Goal: Task Accomplishment & Management: Use online tool/utility

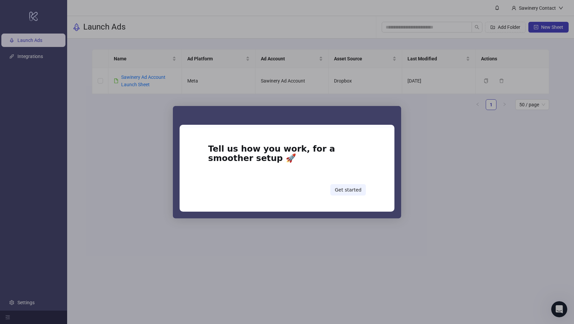
click at [253, 242] on div "Intercom messenger" at bounding box center [287, 162] width 574 height 324
click at [406, 273] on div "Intercom messenger" at bounding box center [287, 162] width 574 height 324
click at [347, 191] on button "Get started" at bounding box center [348, 189] width 36 height 11
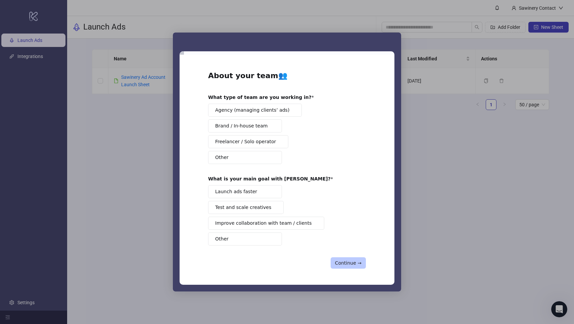
click at [345, 264] on button "Continue →" at bounding box center [347, 262] width 35 height 11
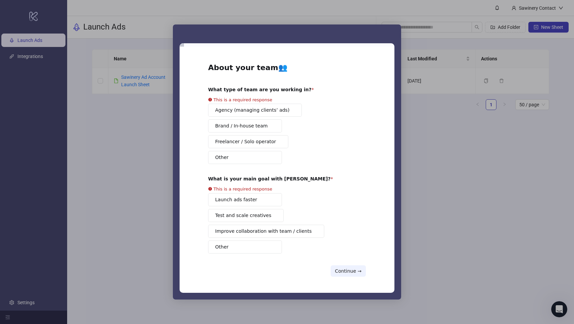
click at [247, 246] on button "Other" at bounding box center [245, 247] width 74 height 13
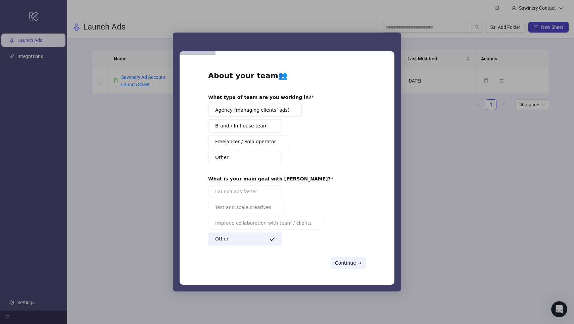
click at [248, 133] on div "Agency (managing clients’ ads) Brand / In-house team Freelancer / Solo operator…" at bounding box center [287, 134] width 158 height 60
click at [249, 125] on span "Brand / In-house team" at bounding box center [241, 125] width 52 height 7
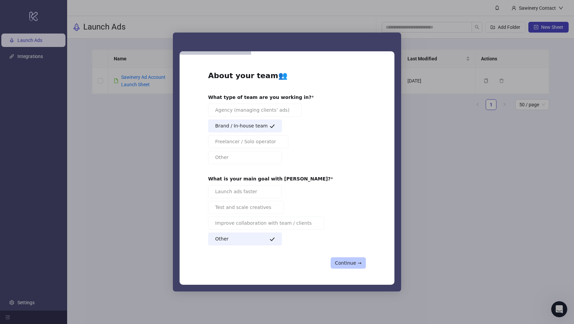
click at [343, 263] on button "Continue →" at bounding box center [347, 262] width 35 height 11
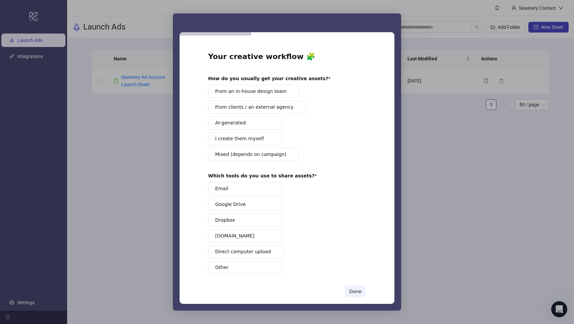
click at [249, 271] on button "Other" at bounding box center [245, 267] width 74 height 13
drag, startPoint x: 379, startPoint y: 289, endPoint x: 351, endPoint y: 291, distance: 28.6
click at [379, 289] on div "Your creative workflow 🧩 How do you usually get your creative assets? From an i…" at bounding box center [287, 170] width 215 height 268
click at [340, 291] on div "Done" at bounding box center [287, 291] width 158 height 11
click at [273, 154] on span "Mixed (depends on campaign)" at bounding box center [250, 154] width 71 height 7
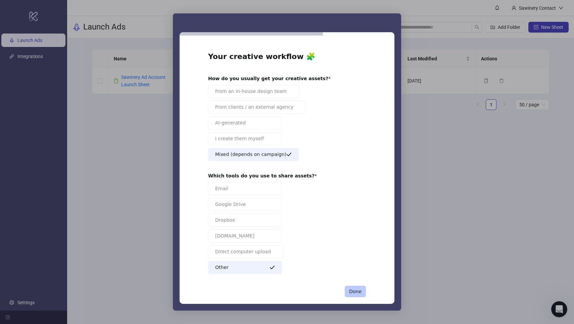
click at [345, 296] on button "Done" at bounding box center [355, 291] width 21 height 11
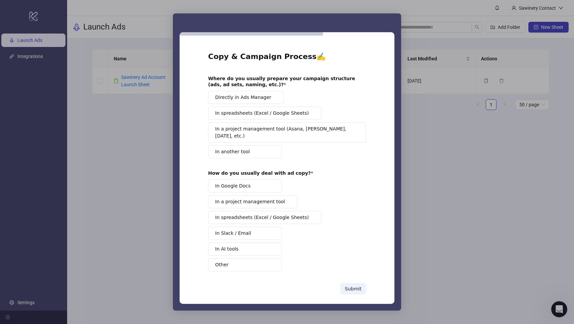
click at [357, 284] on button "Submit" at bounding box center [352, 288] width 25 height 11
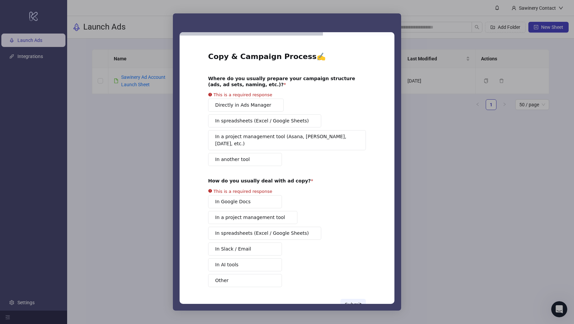
click at [254, 274] on button "Other" at bounding box center [245, 280] width 74 height 13
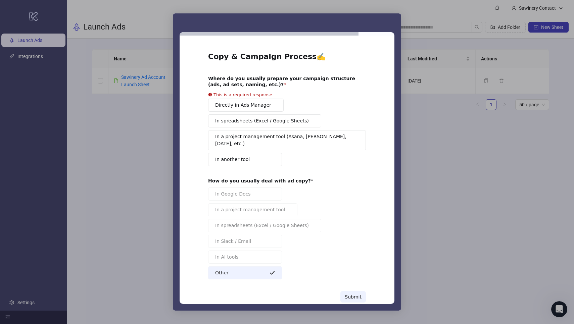
click at [262, 153] on button "In another tool" at bounding box center [245, 159] width 74 height 13
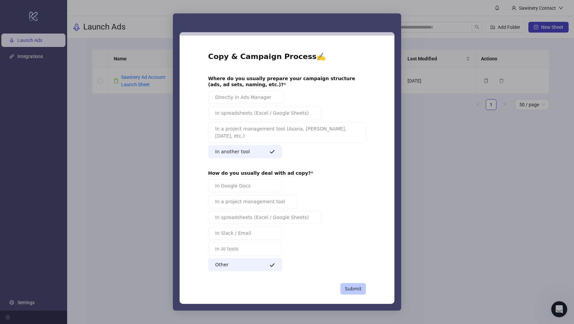
click at [348, 283] on button "Submit" at bounding box center [352, 288] width 25 height 11
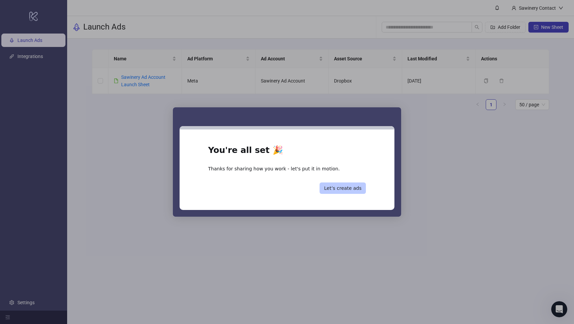
click at [350, 187] on button "Let’s create ads" at bounding box center [342, 188] width 46 height 11
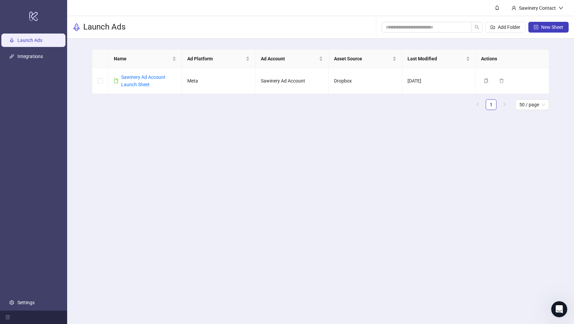
click at [350, 232] on main "Sawinery Contact Launch Ads Add Folder New Sheet Name Ad Platform Ad Account As…" at bounding box center [320, 162] width 507 height 324
click at [132, 78] on link "Sawinery Ad Account Launch Sheet" at bounding box center [143, 80] width 44 height 13
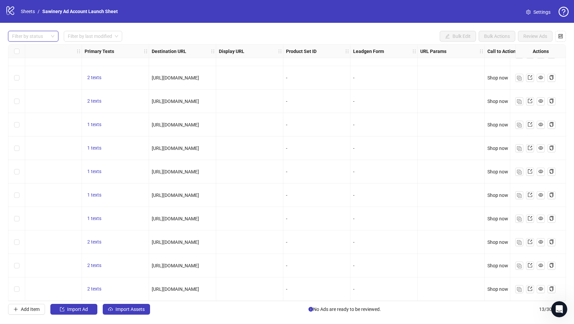
scroll to position [63, 483]
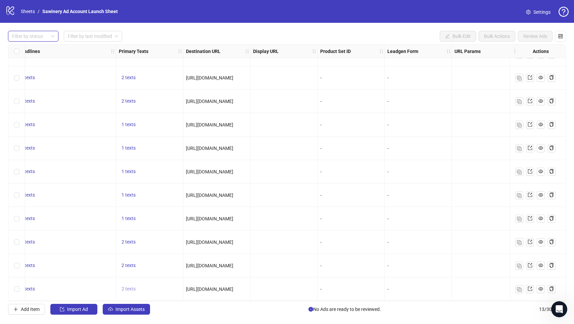
click at [124, 288] on span "2 texts" at bounding box center [128, 288] width 14 height 5
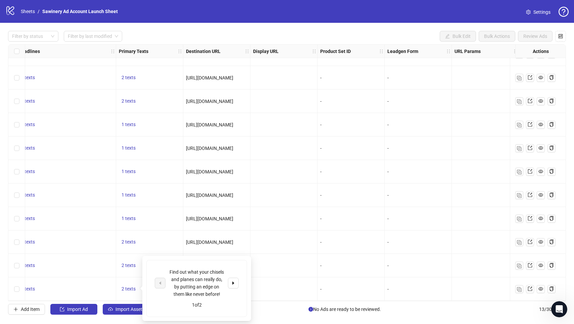
click at [110, 245] on div "1 texts" at bounding box center [65, 242] width 95 height 8
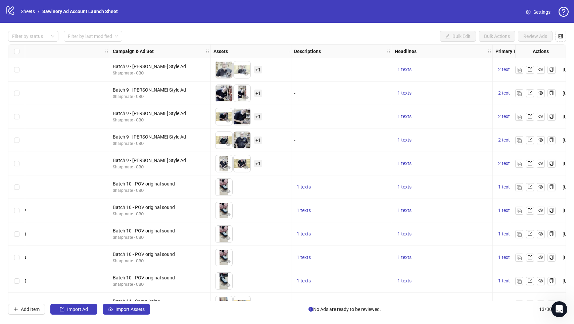
scroll to position [0, 272]
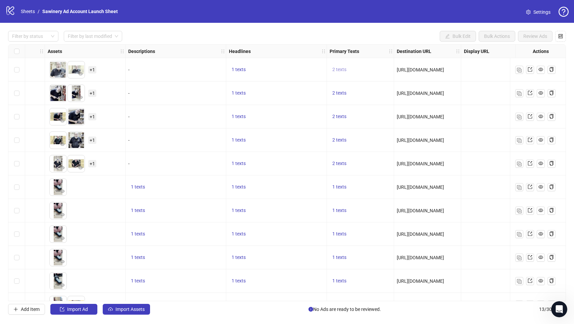
click at [335, 71] on span "2 texts" at bounding box center [339, 69] width 14 height 5
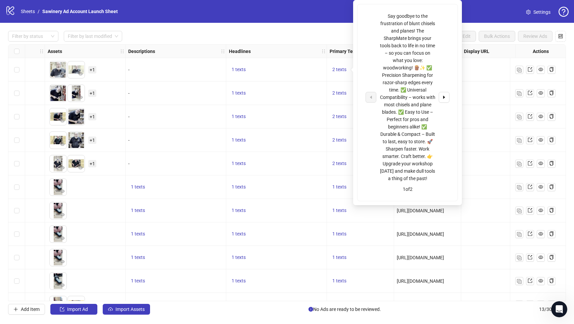
click at [308, 70] on div "1 texts" at bounding box center [276, 70] width 95 height 8
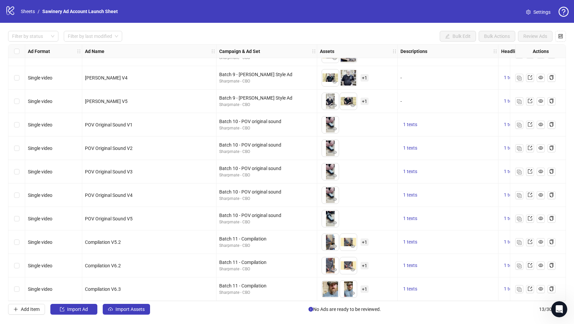
scroll to position [65, 0]
click at [75, 311] on span "Import Ad" at bounding box center [77, 309] width 21 height 5
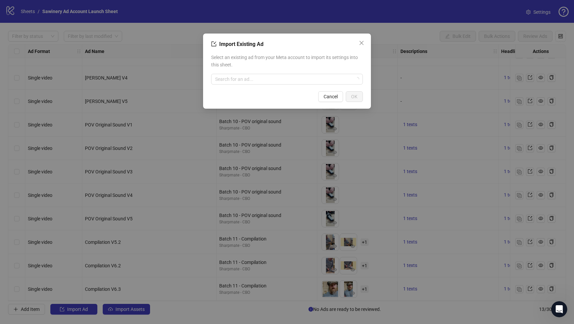
click at [252, 85] on div "Select an existing ad from your Meta account to import its settings into this s…" at bounding box center [287, 69] width 152 height 36
click at [246, 79] on input "search" at bounding box center [284, 79] width 138 height 10
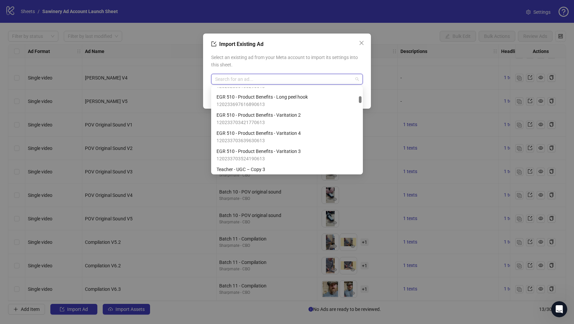
scroll to position [393, 0]
type input "*"
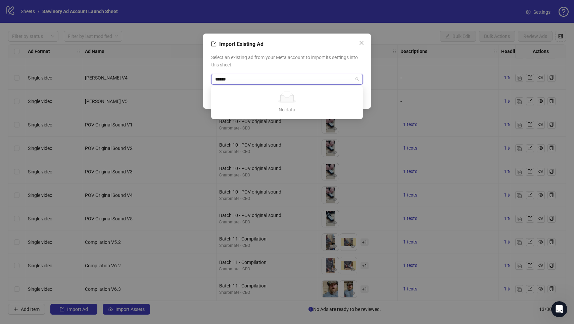
type input "*****"
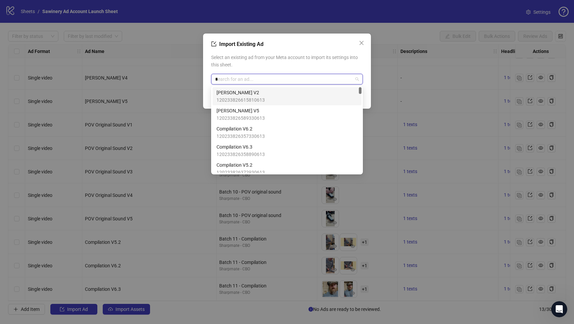
type input "**"
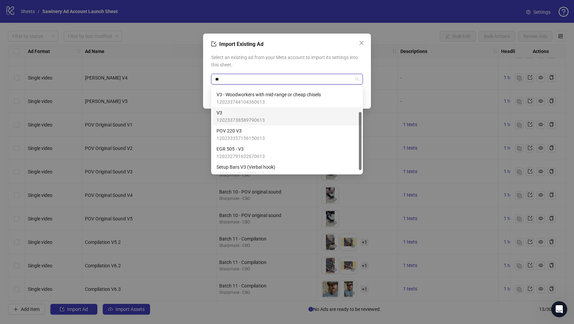
scroll to position [37, 0]
click at [264, 108] on span "V3" at bounding box center [240, 110] width 48 height 7
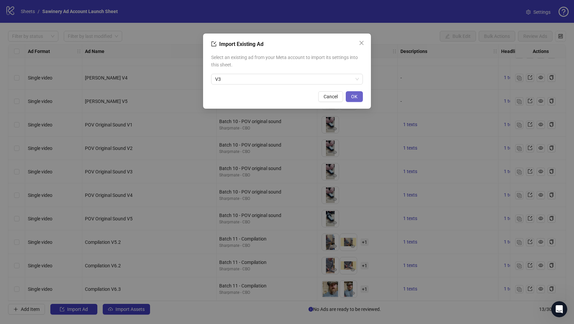
click at [354, 94] on span "OK" at bounding box center [354, 96] width 6 height 5
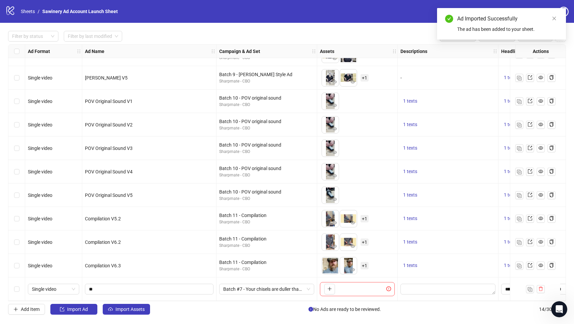
scroll to position [89, 0]
click at [292, 285] on span "Batch #7 - Your chisels are duller than you think" at bounding box center [266, 289] width 87 height 10
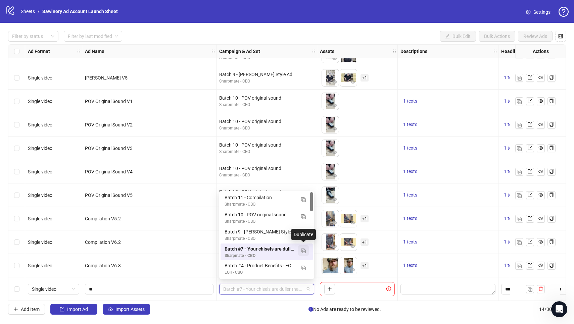
click at [301, 251] on img "button" at bounding box center [303, 251] width 5 height 5
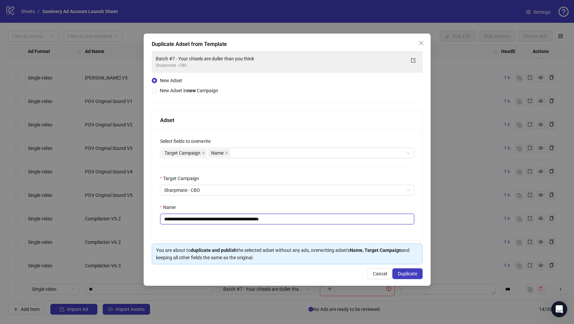
click at [181, 219] on input "**********" at bounding box center [287, 219] width 254 height 11
drag, startPoint x: 290, startPoint y: 220, endPoint x: 188, endPoint y: 217, distance: 102.0
click at [188, 217] on input "**********" at bounding box center [287, 219] width 254 height 11
click at [224, 220] on input "**********" at bounding box center [287, 219] width 254 height 11
click at [228, 220] on input "**********" at bounding box center [287, 219] width 254 height 11
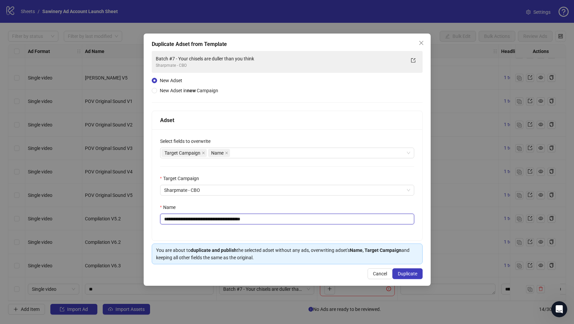
click at [228, 220] on input "**********" at bounding box center [287, 219] width 254 height 11
type input "**********"
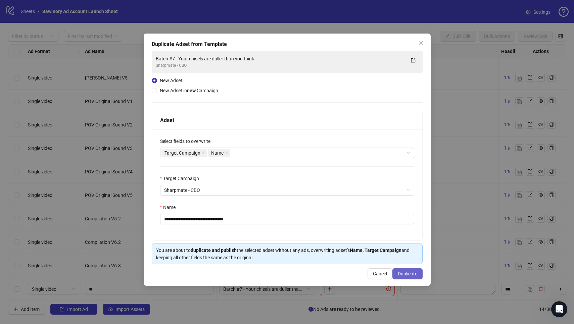
click at [411, 274] on span "Duplicate" at bounding box center [407, 273] width 19 height 5
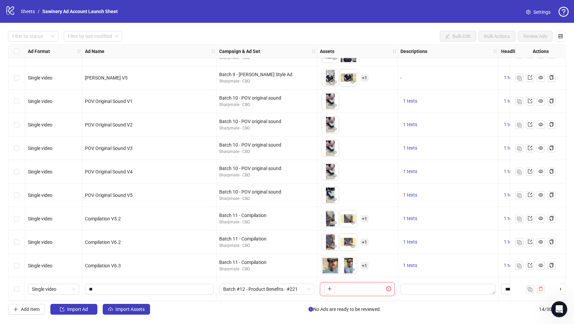
scroll to position [0, 0]
click at [329, 289] on icon "plus" at bounding box center [329, 289] width 5 height 5
click at [325, 286] on button "button" at bounding box center [329, 289] width 11 height 11
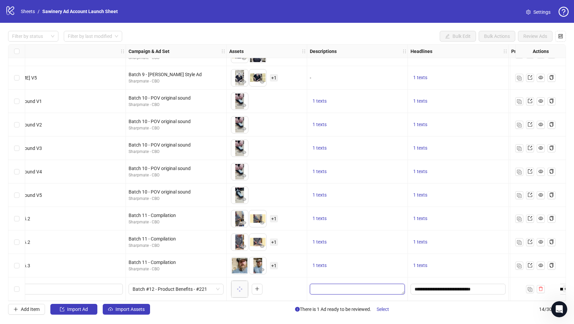
click at [354, 290] on textarea "Edit values" at bounding box center [357, 289] width 95 height 11
click at [323, 263] on span "1 texts" at bounding box center [319, 265] width 14 height 5
click at [363, 231] on div "1 texts" at bounding box center [357, 242] width 101 height 23
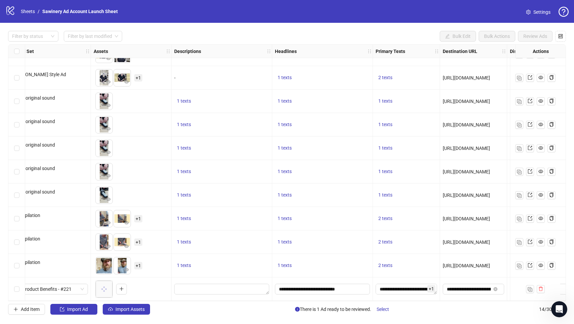
scroll to position [88, 299]
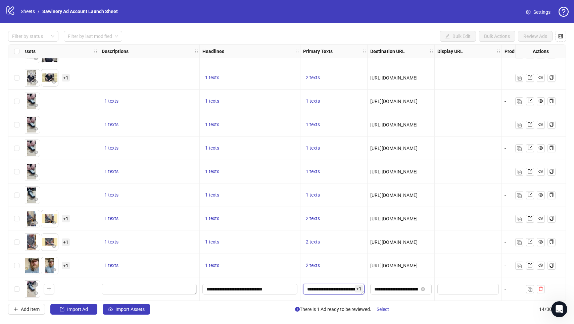
click at [323, 290] on textarea "**********" at bounding box center [333, 289] width 61 height 11
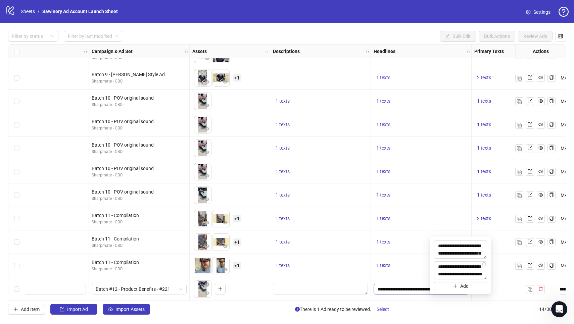
scroll to position [89, 85]
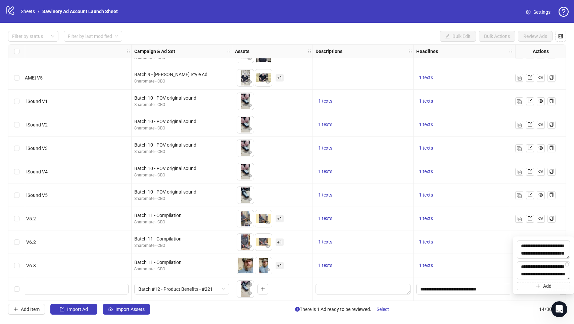
click at [289, 287] on div "To pick up a draggable item, press the space bar. While dragging, use the arrow…" at bounding box center [272, 289] width 75 height 21
click at [249, 295] on button "button" at bounding box center [250, 294] width 8 height 8
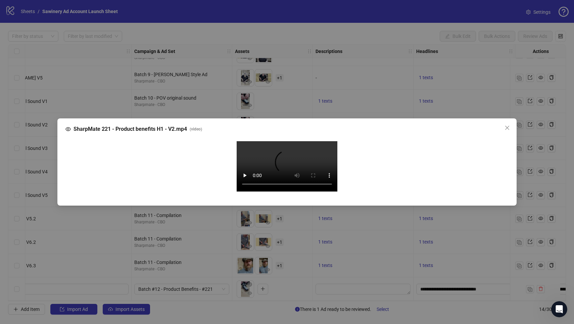
click at [291, 168] on video "Your browser does not support the video tag." at bounding box center [287, 166] width 101 height 50
click at [508, 125] on icon "close" at bounding box center [506, 127] width 5 height 5
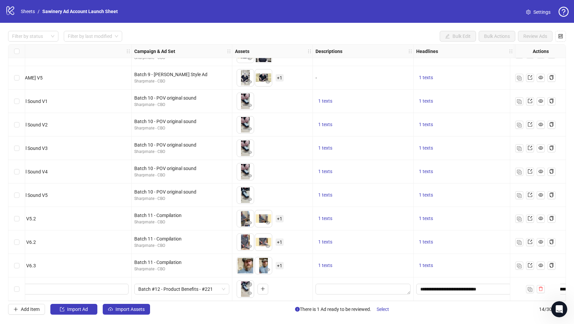
scroll to position [0, 0]
click at [56, 286] on input "**" at bounding box center [63, 289] width 119 height 7
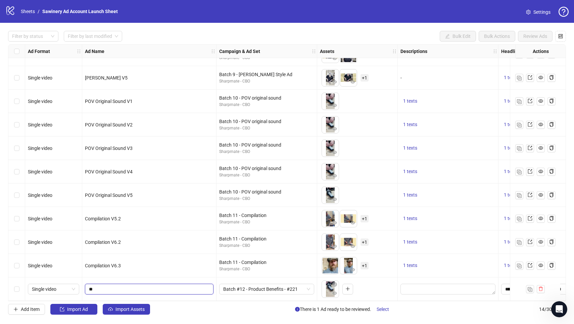
type input "*"
type input "**********"
click at [334, 292] on icon "eye" at bounding box center [334, 293] width 5 height 3
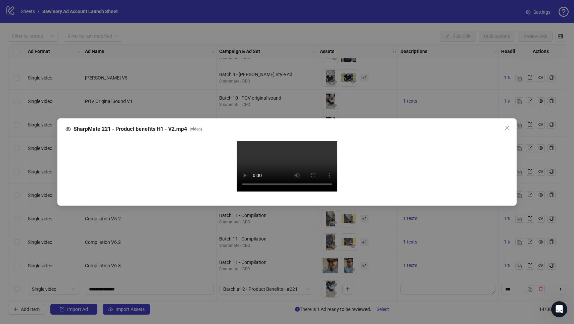
click at [308, 192] on video "Your browser does not support the video tag." at bounding box center [287, 166] width 101 height 50
click at [297, 192] on video "Your browser does not support the video tag." at bounding box center [287, 166] width 101 height 50
drag, startPoint x: 269, startPoint y: 273, endPoint x: 260, endPoint y: 273, distance: 9.1
click at [260, 192] on video "Your browser does not support the video tag." at bounding box center [287, 166] width 101 height 50
click at [239, 192] on video "Your browser does not support the video tag." at bounding box center [287, 166] width 101 height 50
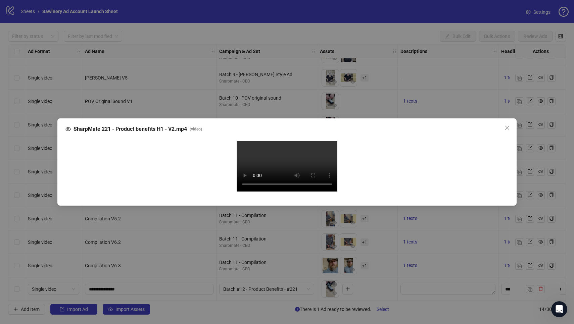
click at [240, 192] on video "Your browser does not support the video tag." at bounding box center [287, 166] width 101 height 50
click at [241, 192] on video "Your browser does not support the video tag." at bounding box center [287, 166] width 101 height 50
click at [242, 192] on video "Your browser does not support the video tag." at bounding box center [287, 166] width 101 height 50
click at [259, 192] on video "Your browser does not support the video tag." at bounding box center [287, 166] width 101 height 50
click at [260, 192] on video "Your browser does not support the video tag." at bounding box center [287, 166] width 101 height 50
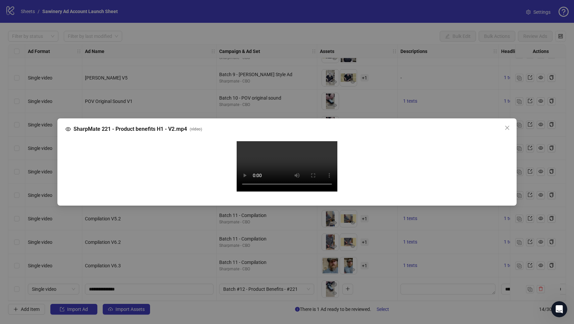
click at [262, 192] on video "Your browser does not support the video tag." at bounding box center [287, 166] width 101 height 50
click at [245, 192] on video "Your browser does not support the video tag." at bounding box center [287, 166] width 101 height 50
click at [240, 192] on video "Your browser does not support the video tag." at bounding box center [287, 166] width 101 height 50
click at [244, 192] on video "Your browser does not support the video tag." at bounding box center [287, 166] width 101 height 50
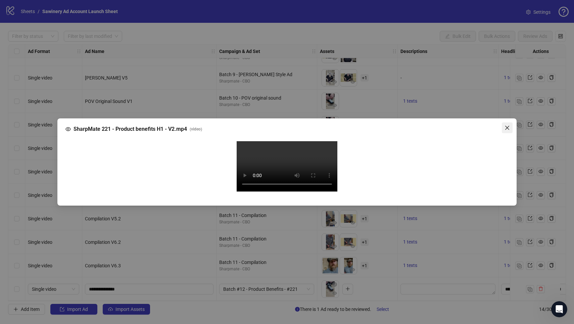
click at [505, 122] on button "Close" at bounding box center [507, 127] width 11 height 11
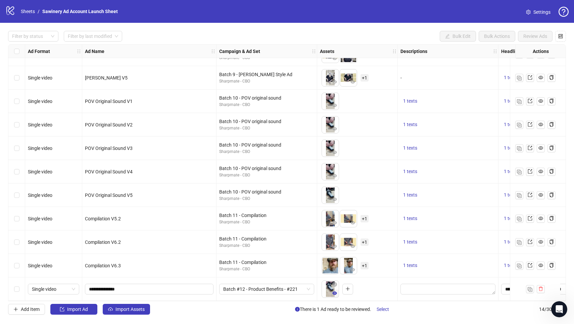
click at [336, 292] on icon "eye" at bounding box center [334, 293] width 5 height 3
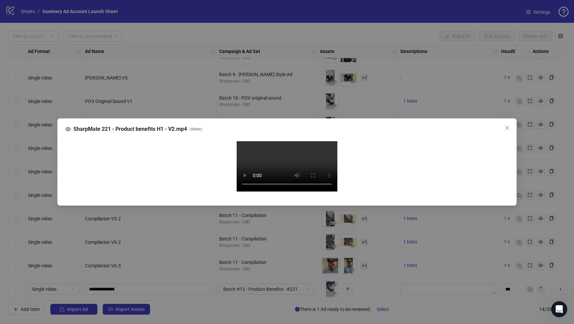
click at [242, 192] on video "Your browser does not support the video tag." at bounding box center [287, 166] width 101 height 50
click at [505, 125] on icon "close" at bounding box center [506, 127] width 5 height 5
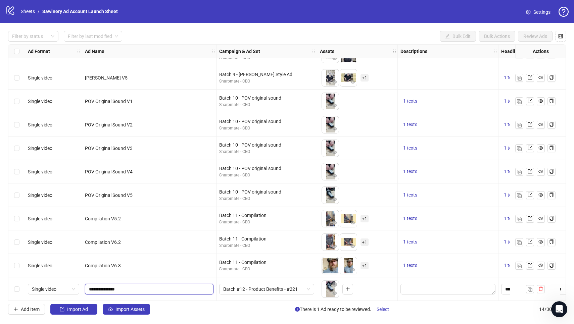
click at [150, 290] on input "**********" at bounding box center [148, 289] width 119 height 7
type input "**********"
click at [127, 289] on input "**********" at bounding box center [148, 289] width 119 height 7
type input "**********"
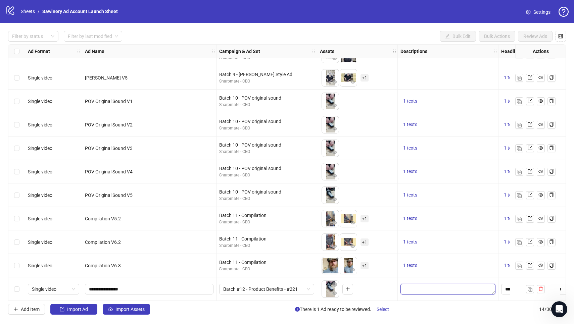
click at [445, 285] on textarea "Edit values" at bounding box center [447, 289] width 95 height 11
click at [530, 287] on img "button" at bounding box center [529, 289] width 5 height 5
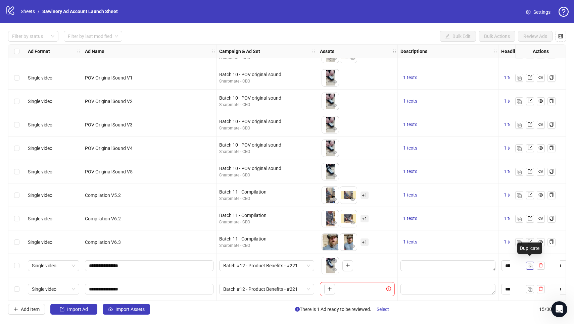
scroll to position [112, 0]
click at [531, 287] on img "button" at bounding box center [529, 289] width 5 height 5
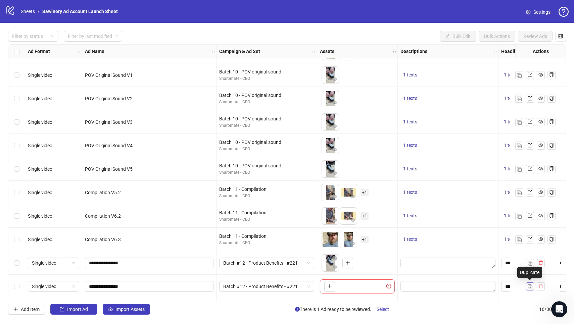
scroll to position [0, 0]
click at [531, 286] on img "button" at bounding box center [529, 287] width 5 height 5
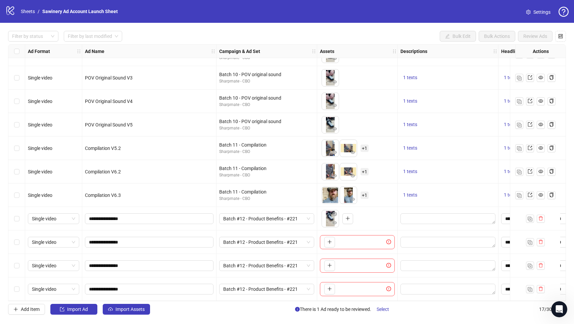
scroll to position [159, 0]
click at [162, 232] on div "**********" at bounding box center [149, 242] width 134 height 23
click at [161, 237] on span "**********" at bounding box center [149, 242] width 129 height 11
type input "**********"
click at [143, 262] on input "**********" at bounding box center [148, 265] width 119 height 7
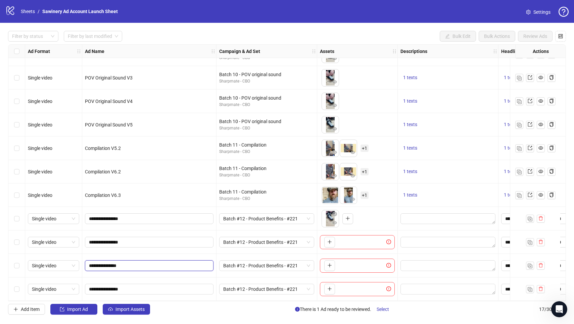
type input "**********"
click at [134, 287] on input "**********" at bounding box center [148, 289] width 119 height 7
type input "**********"
click at [330, 240] on icon "plus" at bounding box center [329, 242] width 5 height 5
click at [332, 263] on button "button" at bounding box center [329, 265] width 11 height 11
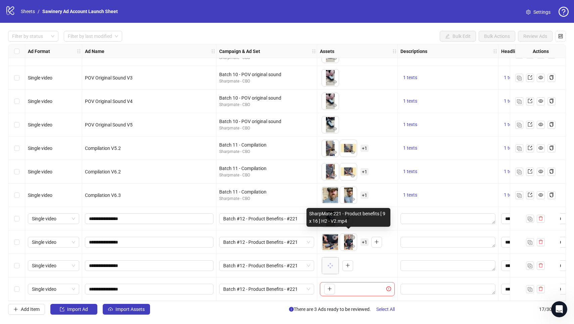
scroll to position [0, 0]
click at [327, 288] on button "button" at bounding box center [329, 289] width 11 height 11
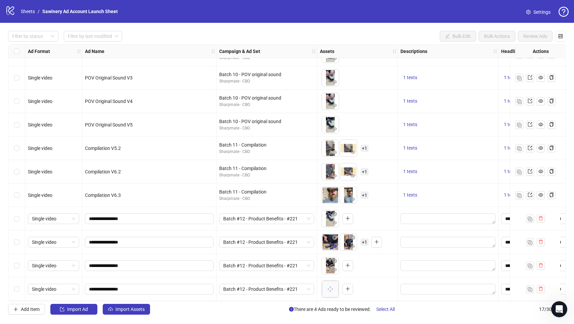
click at [333, 245] on icon "eye" at bounding box center [334, 246] width 5 height 3
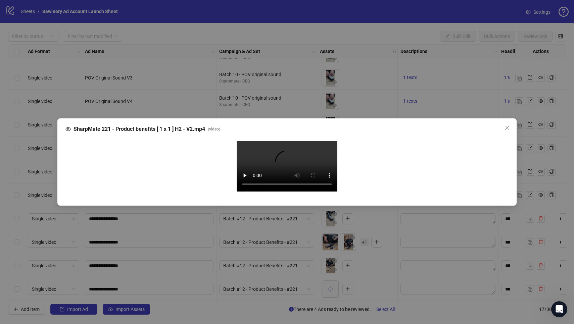
click at [288, 166] on video "Your browser does not support the video tag." at bounding box center [287, 166] width 101 height 50
click at [504, 125] on span "Close" at bounding box center [507, 127] width 11 height 5
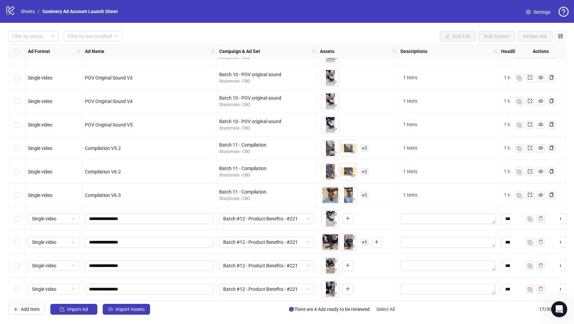
scroll to position [159, 0]
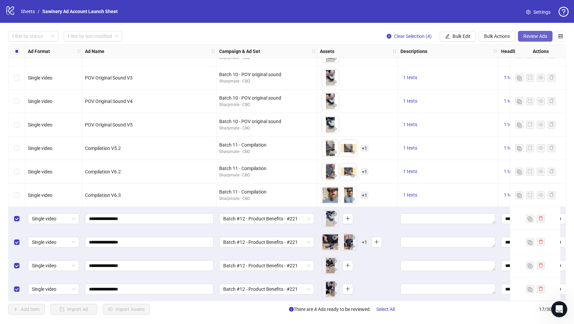
click at [541, 38] on span "Review Ads" at bounding box center [535, 36] width 24 height 5
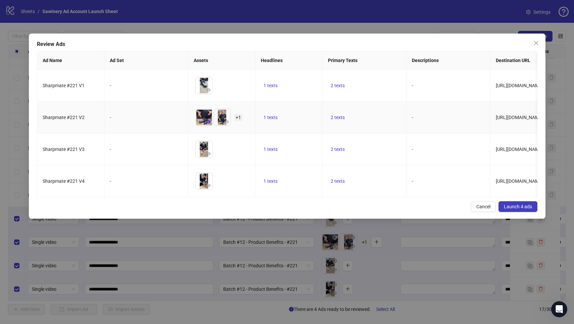
click at [208, 123] on icon "eye" at bounding box center [208, 121] width 5 height 3
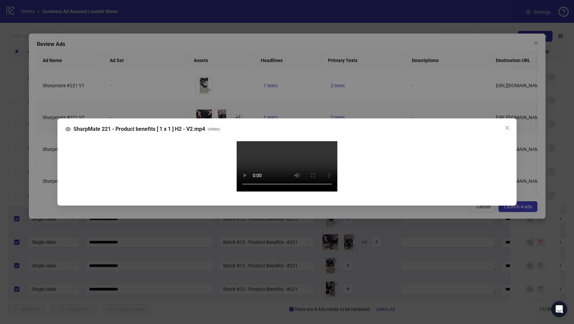
click at [290, 171] on video "Your browser does not support the video tag." at bounding box center [287, 166] width 101 height 50
click at [237, 192] on video "Your browser does not support the video tag." at bounding box center [287, 166] width 101 height 50
click at [507, 125] on icon "close" at bounding box center [506, 127] width 5 height 5
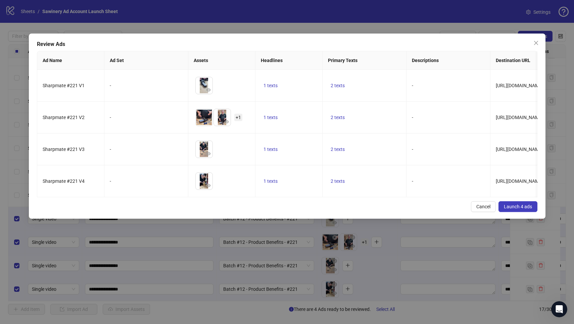
click at [522, 211] on button "Launch 4 ads" at bounding box center [517, 206] width 39 height 11
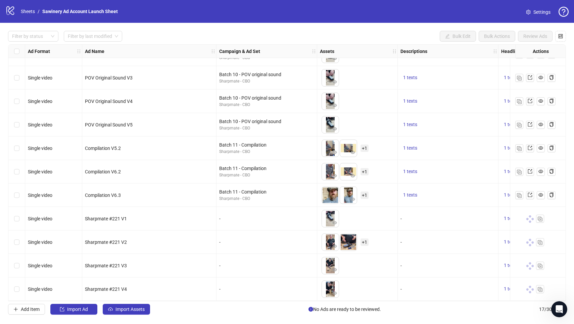
scroll to position [33, 0]
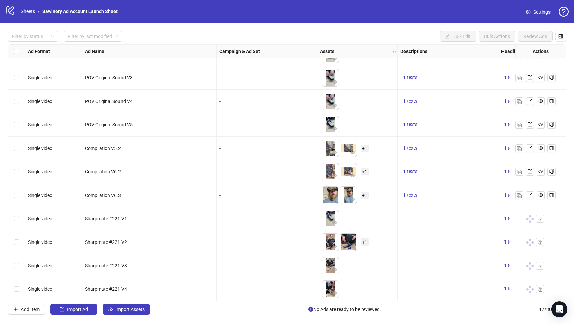
scroll to position [159, 0]
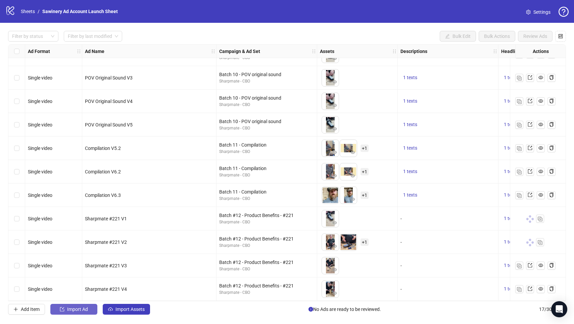
click at [91, 309] on button "Import Ad" at bounding box center [73, 309] width 47 height 11
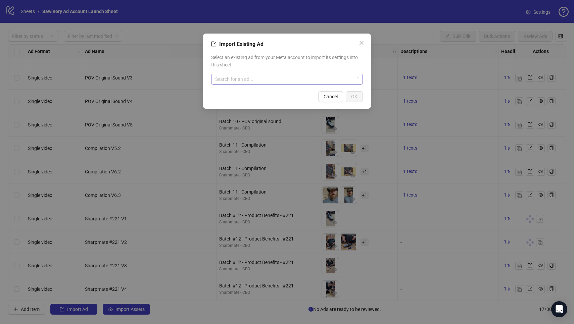
click at [262, 84] on input "search" at bounding box center [284, 79] width 138 height 10
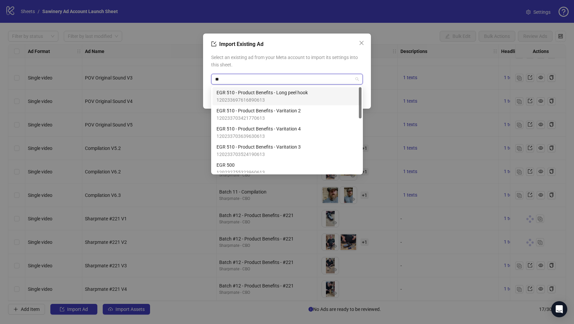
type input "***"
click at [254, 92] on span "EGR 510 - Product Benefits - Long peel hook" at bounding box center [261, 92] width 91 height 7
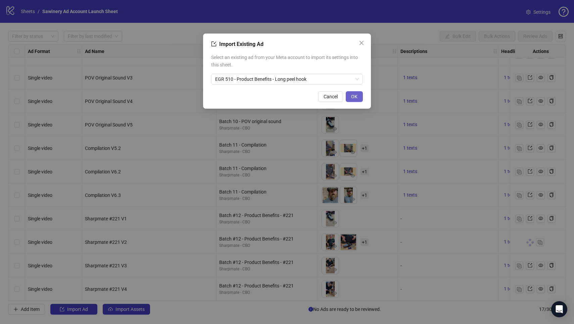
click at [350, 94] on button "OK" at bounding box center [354, 96] width 17 height 11
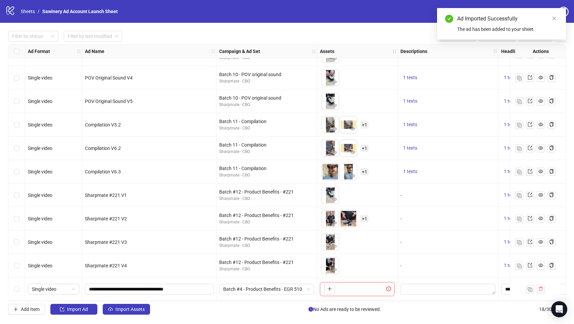
scroll to position [183, 0]
click at [278, 289] on span "Batch #4 - Product Benefits - EGR 510" at bounding box center [266, 289] width 87 height 10
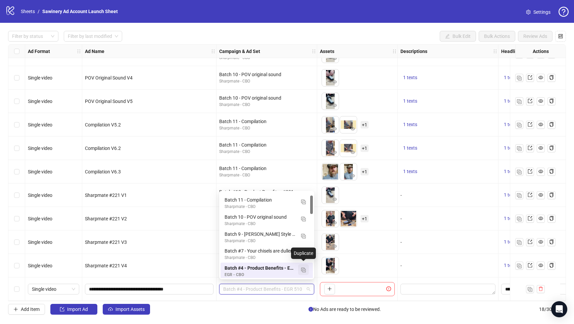
click at [305, 270] on img "button" at bounding box center [303, 270] width 5 height 5
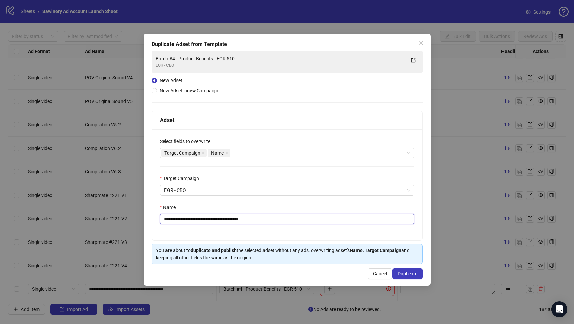
click at [181, 219] on input "**********" at bounding box center [287, 219] width 254 height 11
click at [219, 219] on input "**********" at bounding box center [287, 219] width 254 height 11
drag, startPoint x: 186, startPoint y: 220, endPoint x: 273, endPoint y: 226, distance: 87.1
click at [273, 227] on div "**********" at bounding box center [287, 185] width 270 height 111
type input "**********"
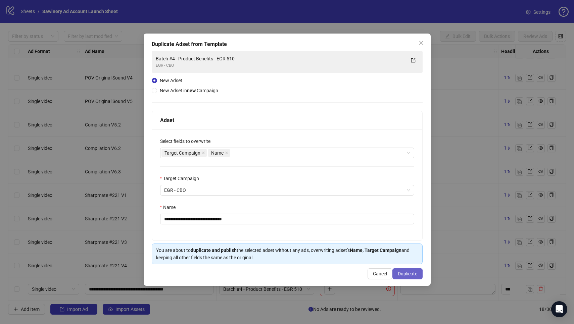
click at [398, 272] on span "Duplicate" at bounding box center [407, 273] width 19 height 5
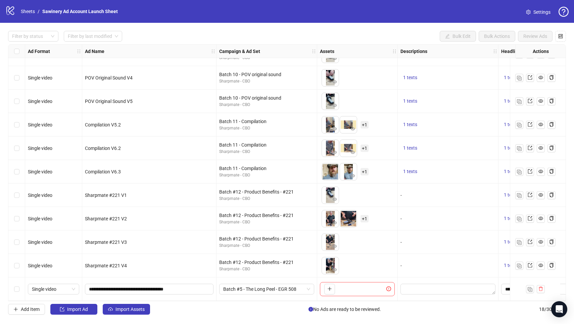
scroll to position [0, 0]
click at [363, 285] on div "To pick up a draggable item, press the space bar. While dragging, use the arrow…" at bounding box center [357, 289] width 75 height 14
click at [332, 286] on button "button" at bounding box center [329, 289] width 11 height 11
